Goal: Transaction & Acquisition: Purchase product/service

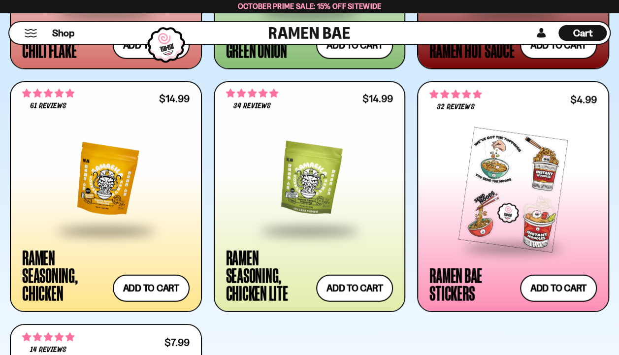
scroll to position [2932, 0]
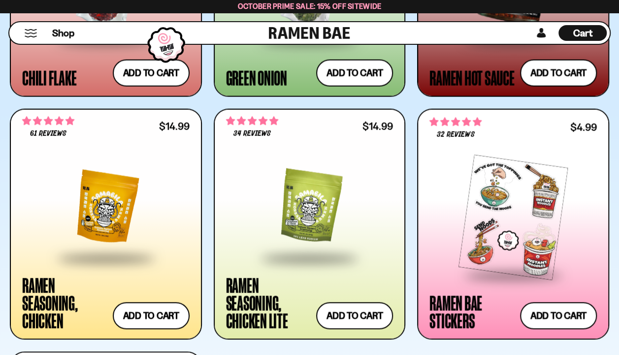
click at [293, 227] on div at bounding box center [309, 206] width 167 height 99
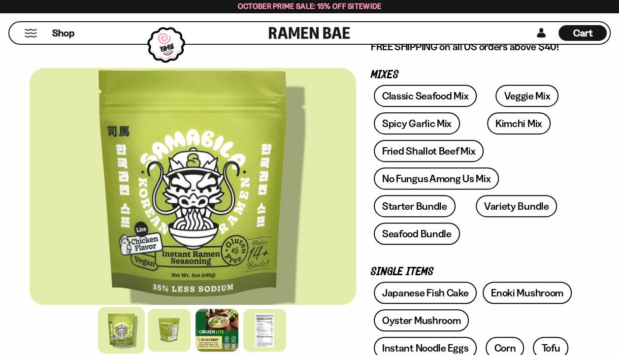
scroll to position [197, 0]
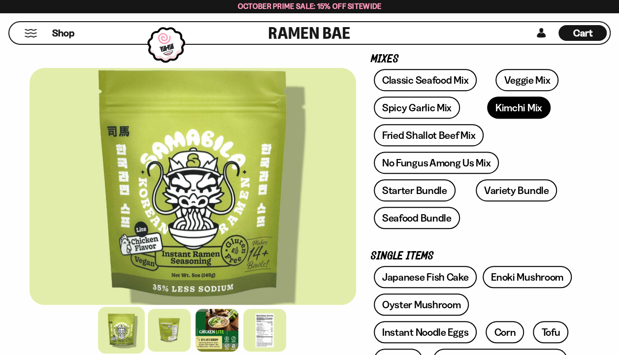
click at [487, 109] on link "Kimchi Mix" at bounding box center [518, 107] width 63 height 22
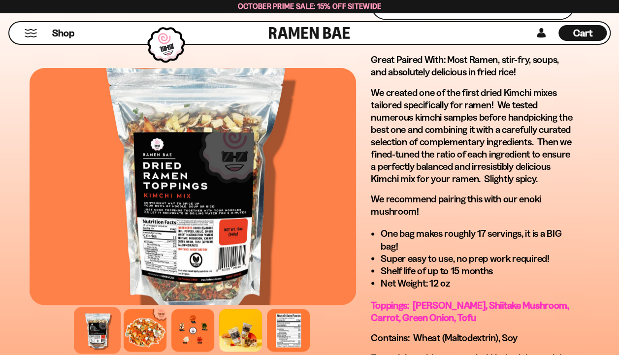
scroll to position [689, 0]
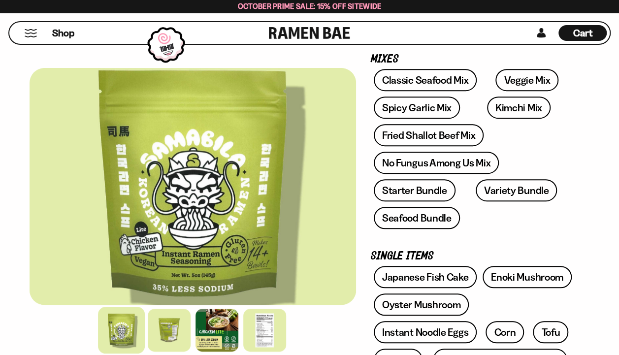
scroll to position [443, 0]
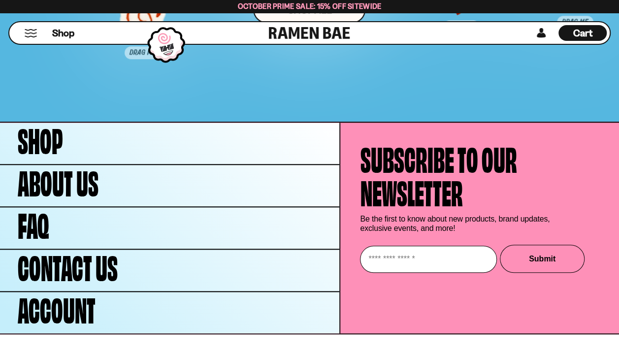
scroll to position [5934, 0]
